Goal: Information Seeking & Learning: Learn about a topic

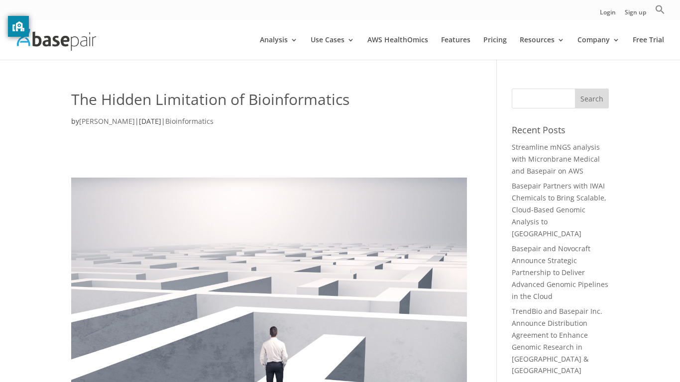
click at [370, 106] on h1 "The Hidden Limitation of Bioinformatics" at bounding box center [269, 102] width 396 height 27
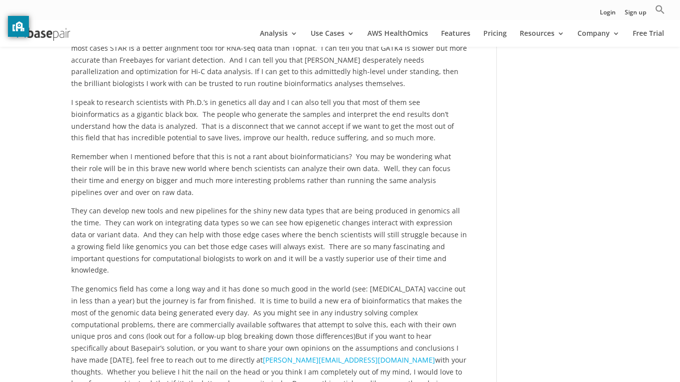
scroll to position [1247, 0]
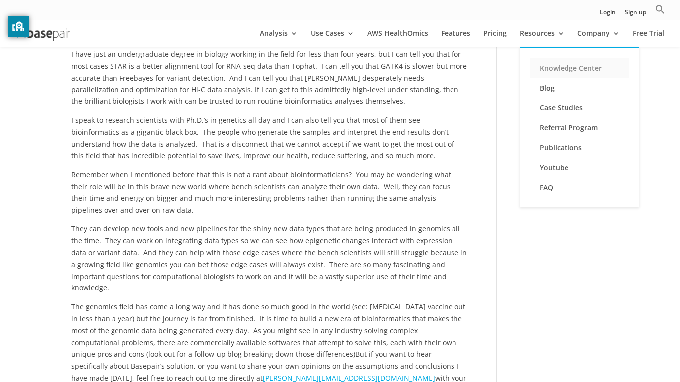
click at [551, 72] on link "Knowledge Center" at bounding box center [580, 68] width 100 height 20
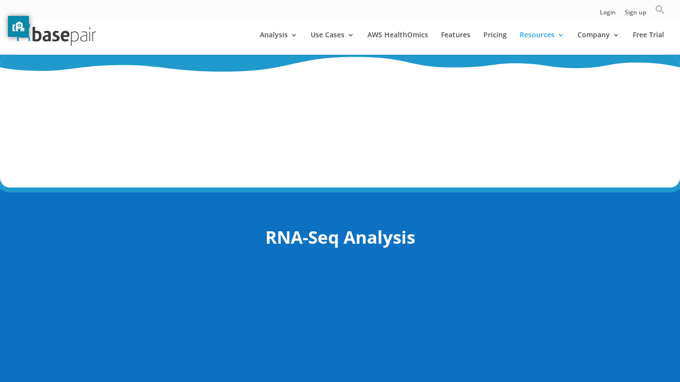
click at [662, 10] on icon "Search" at bounding box center [660, 9] width 10 height 10
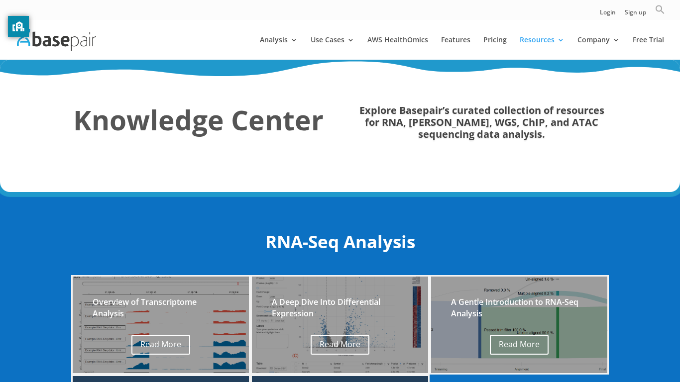
click at [662, 10] on icon "Search" at bounding box center [660, 9] width 10 height 10
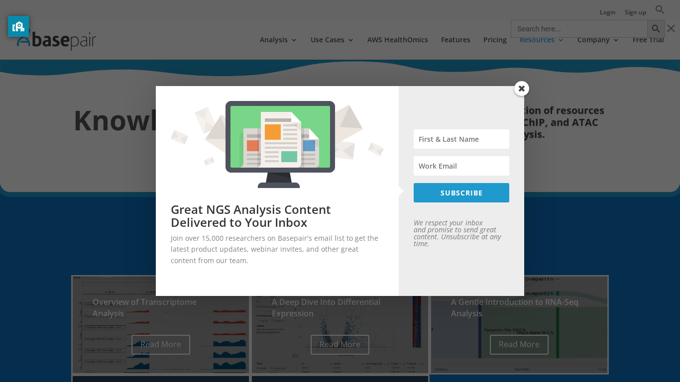
click at [528, 93] on div "Great NGS Analysis Content Delivered to Your Inbox Join over 15,000 researchers…" at bounding box center [340, 191] width 680 height 382
click at [524, 88] on span at bounding box center [521, 88] width 15 height 15
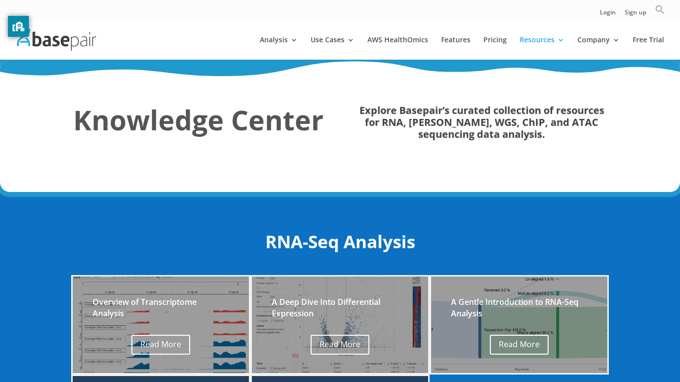
click at [657, 14] on icon "Search" at bounding box center [660, 9] width 10 height 10
type input "overview of bioinformatics"
click at [647, 20] on button "Search Button" at bounding box center [656, 29] width 18 height 18
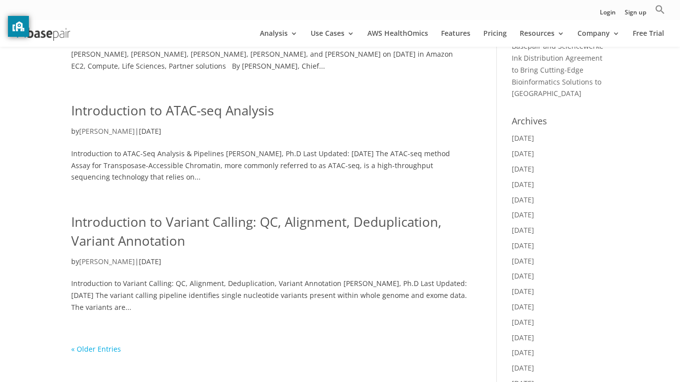
scroll to position [328, 0]
